Goal: Task Accomplishment & Management: Use online tool/utility

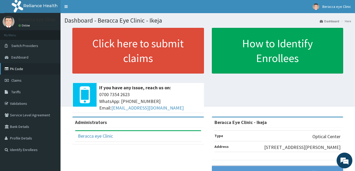
click at [15, 68] on link "PA Code" at bounding box center [30, 69] width 60 height 12
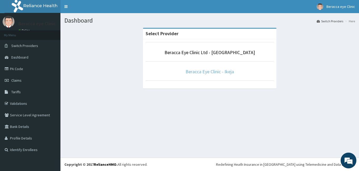
click at [204, 73] on link "Beracca Eye Clinic - Ikeja" at bounding box center [210, 72] width 48 height 6
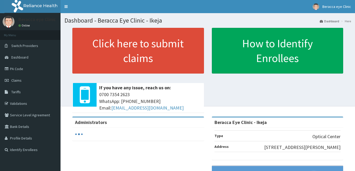
click at [16, 68] on link "PA Code" at bounding box center [30, 69] width 60 height 12
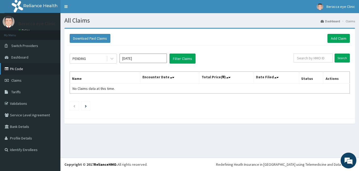
click at [37, 69] on link "PA Code" at bounding box center [30, 69] width 60 height 12
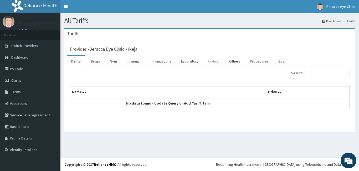
click at [214, 60] on link "Optical" at bounding box center [214, 61] width 20 height 11
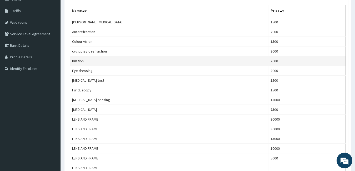
scroll to position [26, 0]
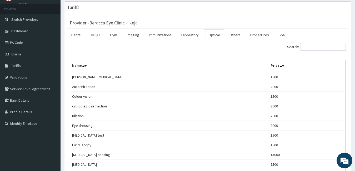
click at [97, 33] on link "Drugs" at bounding box center [96, 34] width 18 height 11
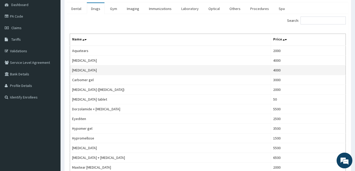
scroll to position [0, 0]
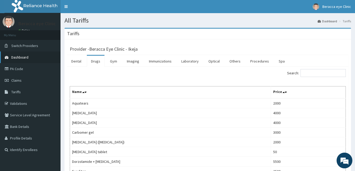
click at [33, 58] on link "Dashboard" at bounding box center [30, 58] width 60 height 12
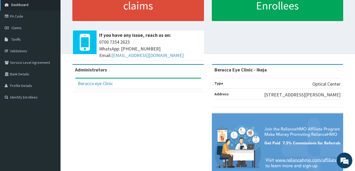
click at [28, 4] on span "Dashboard" at bounding box center [19, 4] width 17 height 5
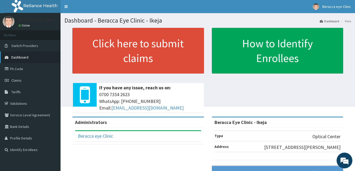
click at [18, 57] on span "Dashboard" at bounding box center [19, 57] width 17 height 5
click at [31, 72] on link "PA Code" at bounding box center [30, 69] width 60 height 12
